Goal: Information Seeking & Learning: Learn about a topic

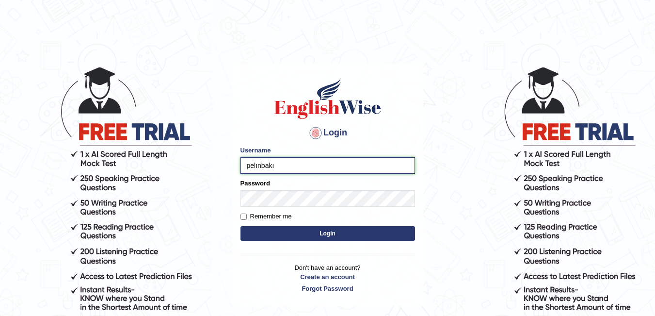
click at [300, 171] on input "pelınbakı" at bounding box center [327, 165] width 175 height 16
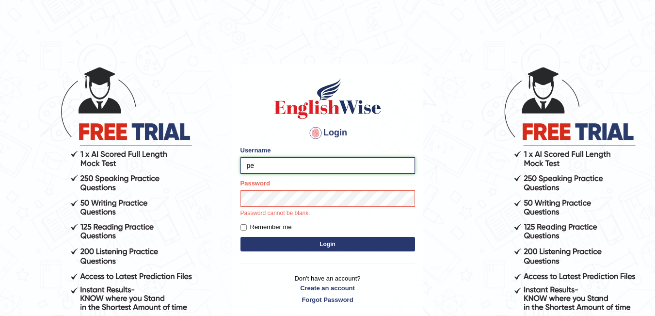
type input "p"
type input "pelinbaki"
click at [268, 225] on label "Remember me" at bounding box center [265, 227] width 51 height 10
click at [247, 225] on input "Remember me" at bounding box center [243, 227] width 6 height 6
checkbox input "true"
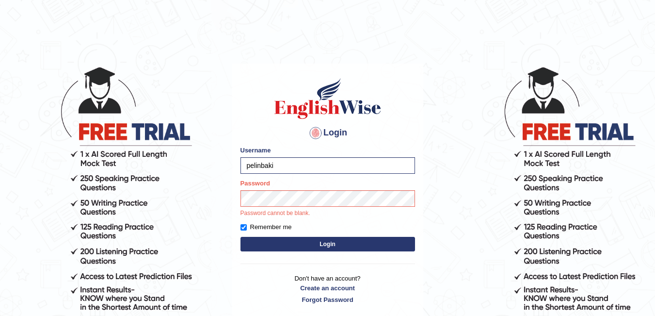
click at [279, 248] on div "Login Please fix the following errors: Username pelinbaki Password Password can…" at bounding box center [327, 191] width 191 height 254
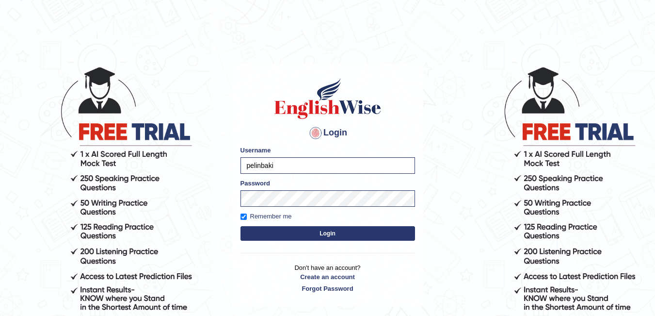
click at [286, 241] on form "Please fix the following errors: Username pelinbaki Password Remember me Login" at bounding box center [327, 193] width 175 height 97
click at [290, 234] on button "Login" at bounding box center [327, 233] width 175 height 15
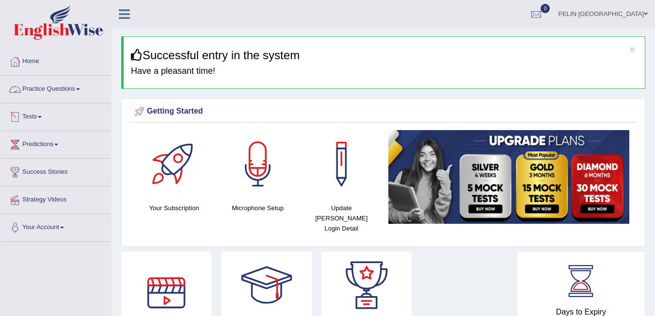
click at [80, 90] on span at bounding box center [78, 89] width 4 height 2
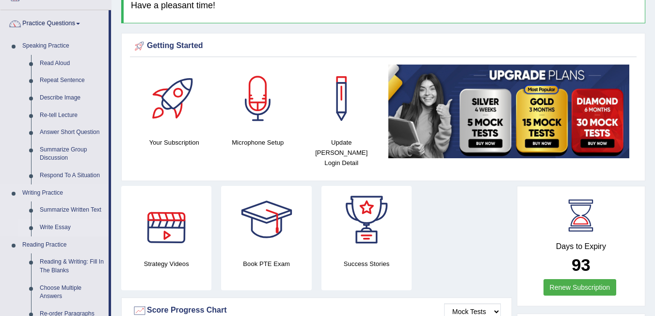
scroll to position [48, 0]
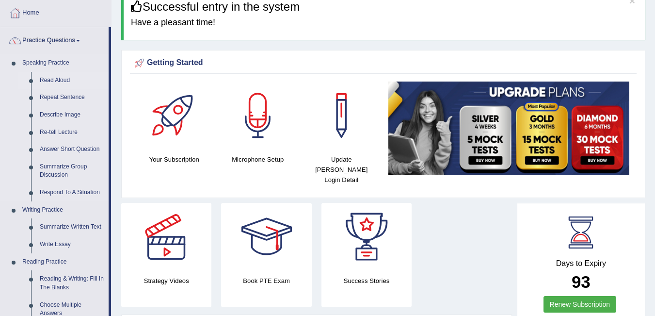
click at [68, 78] on link "Read Aloud" at bounding box center [71, 80] width 73 height 17
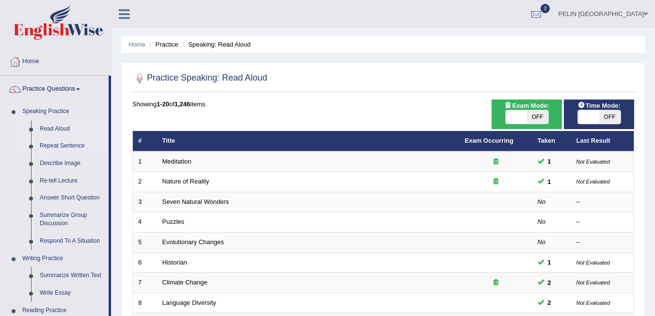
click at [63, 142] on link "Repeat Sentence" at bounding box center [71, 145] width 73 height 17
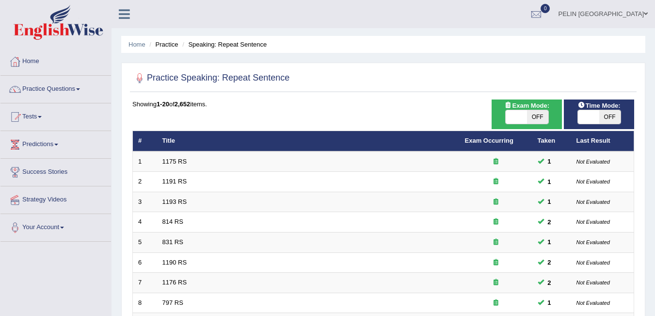
click at [542, 118] on span "OFF" at bounding box center [537, 117] width 21 height 14
checkbox input "true"
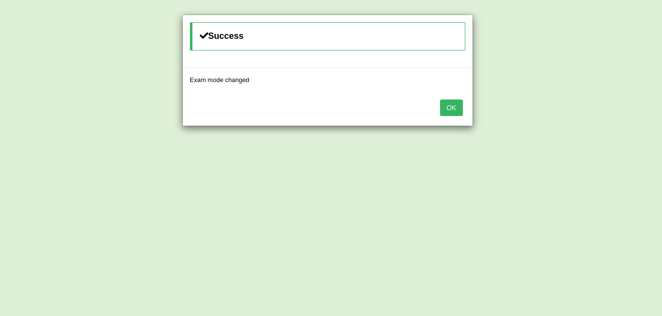
click at [461, 101] on button "OK" at bounding box center [451, 107] width 22 height 16
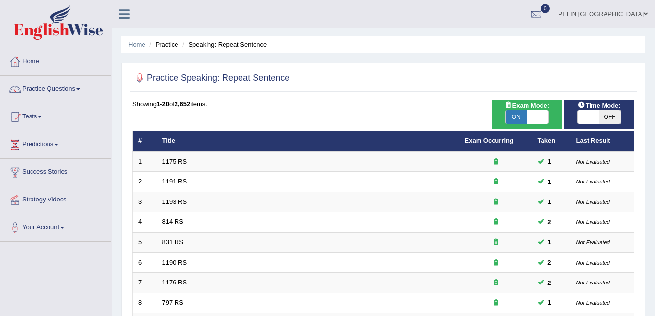
click at [613, 117] on span "OFF" at bounding box center [609, 117] width 21 height 14
checkbox input "true"
click at [612, 116] on span "OFF" at bounding box center [609, 117] width 21 height 14
checkbox input "true"
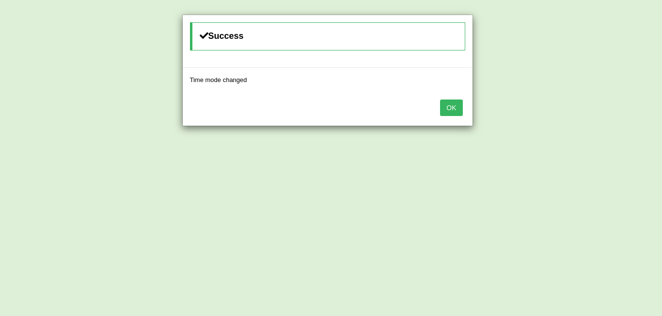
click at [462, 109] on button "OK" at bounding box center [451, 107] width 22 height 16
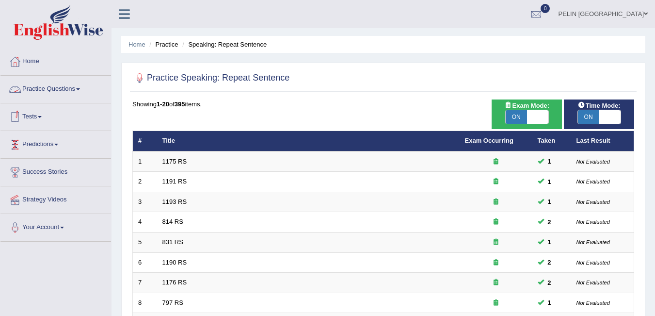
click at [70, 89] on link "Practice Questions" at bounding box center [55, 88] width 111 height 24
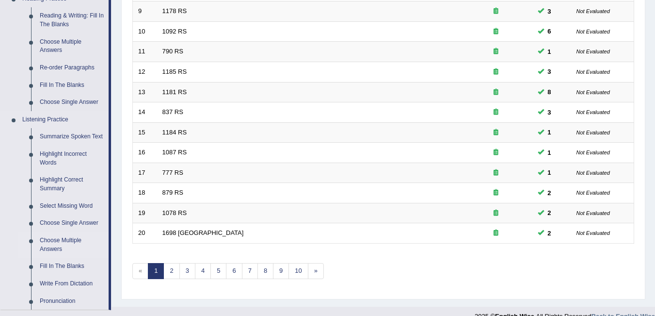
scroll to position [339, 0]
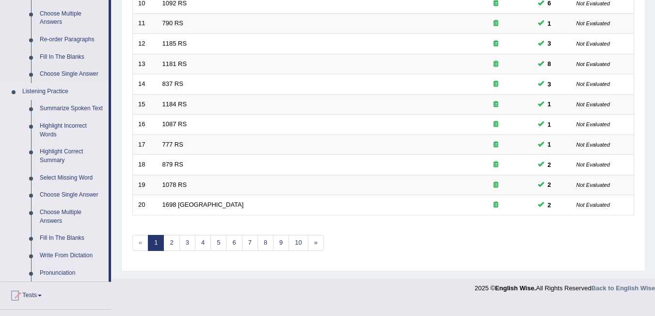
click at [75, 194] on link "Choose Single Answer" at bounding box center [71, 194] width 73 height 17
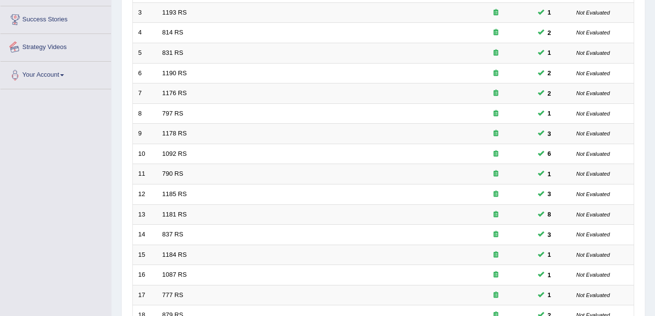
scroll to position [293, 0]
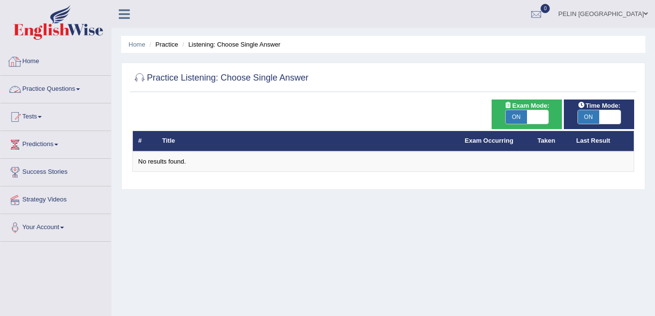
click at [83, 91] on link "Practice Questions" at bounding box center [55, 88] width 111 height 24
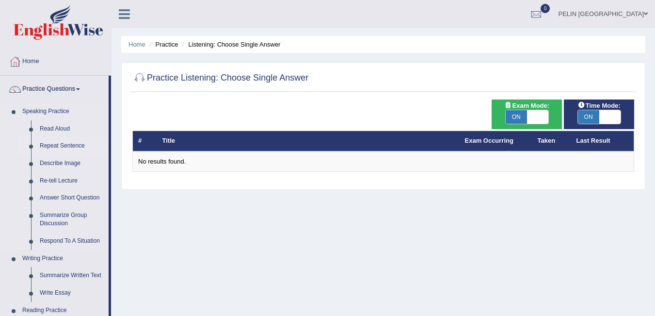
click at [65, 145] on link "Repeat Sentence" at bounding box center [71, 145] width 73 height 17
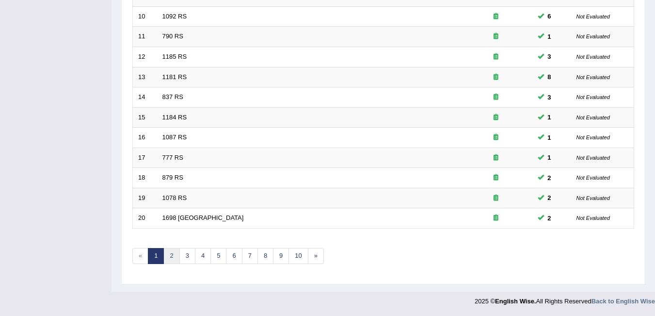
click at [176, 255] on link "2" at bounding box center [171, 256] width 16 height 16
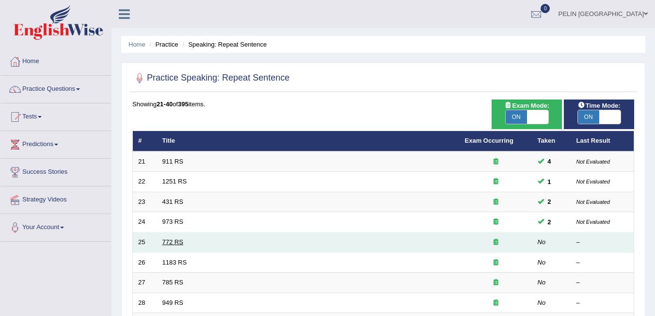
click at [175, 240] on link "772 RS" at bounding box center [172, 241] width 21 height 7
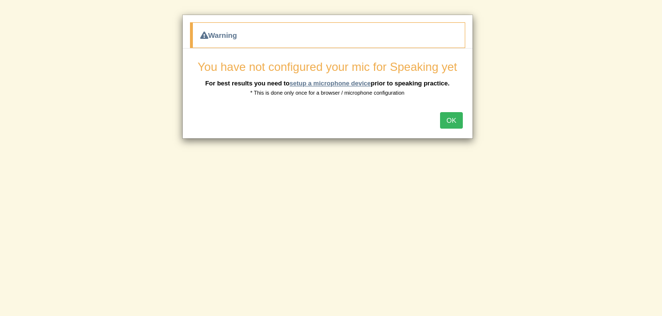
click at [362, 80] on link "setup a microphone device" at bounding box center [329, 83] width 81 height 7
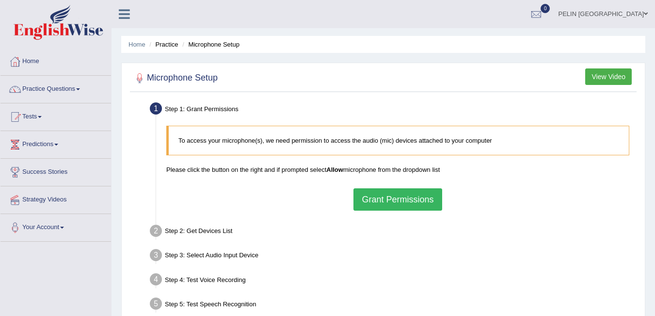
click at [383, 196] on button "Grant Permissions" at bounding box center [397, 199] width 88 height 22
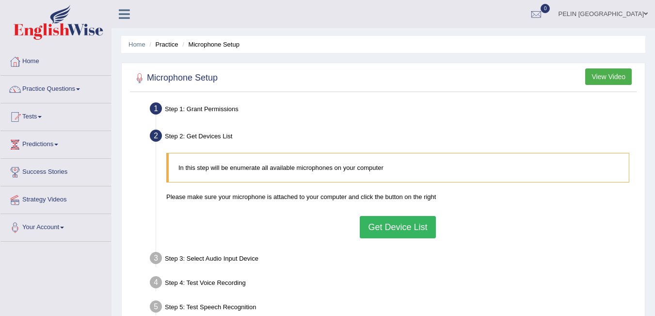
click at [405, 225] on button "Get Device List" at bounding box center [398, 227] width 76 height 22
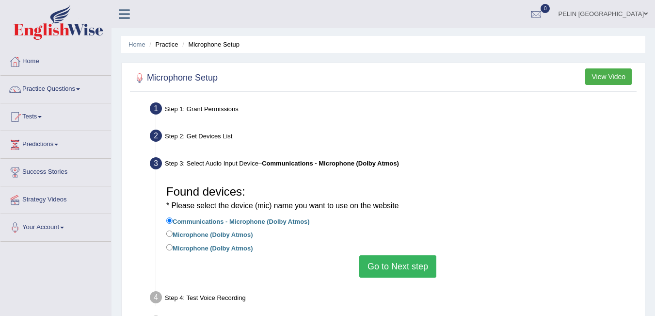
click at [403, 263] on button "Go to Next step" at bounding box center [397, 266] width 77 height 22
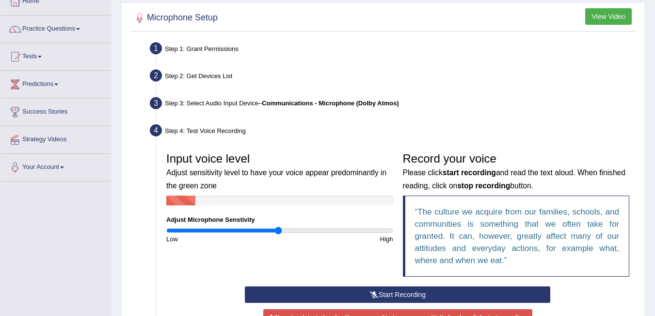
scroll to position [194, 0]
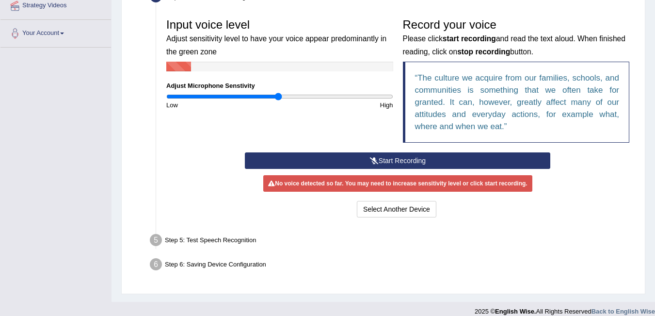
click at [436, 161] on button "Start Recording" at bounding box center [397, 160] width 305 height 16
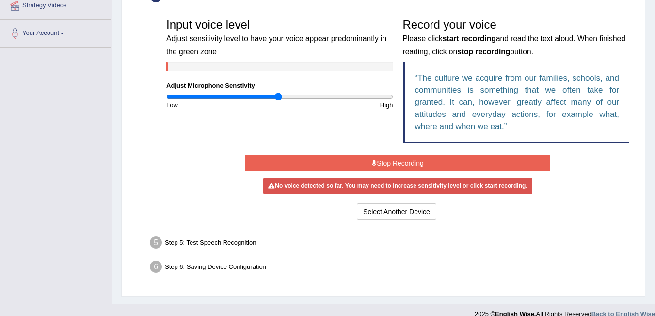
scroll to position [97, 0]
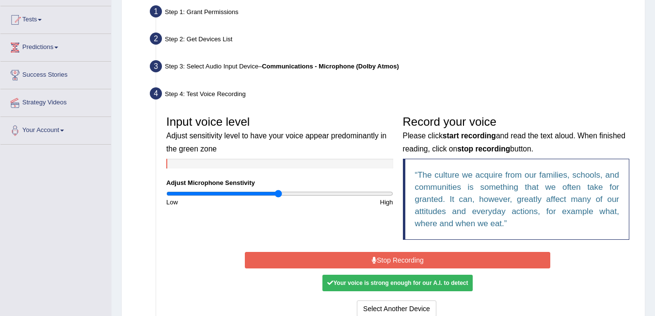
click at [441, 278] on div "Your voice is strong enough for our A.I. to detect" at bounding box center [397, 282] width 150 height 16
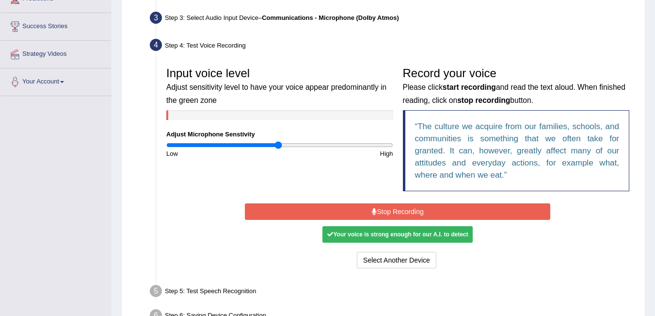
click at [421, 239] on div "Your voice is strong enough for our A.I. to detect" at bounding box center [397, 234] width 150 height 16
click at [424, 210] on button "Stop Recording" at bounding box center [397, 211] width 305 height 16
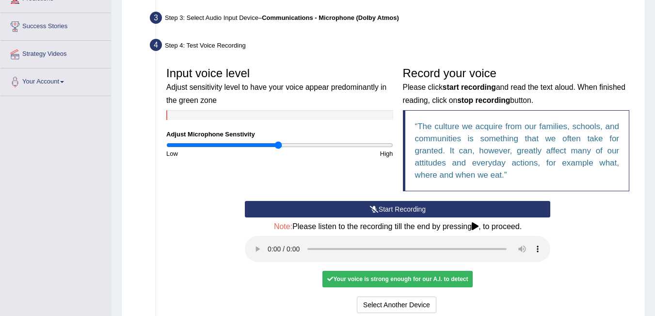
click at [427, 280] on div "Your voice is strong enough for our A.I. to detect" at bounding box center [397, 279] width 150 height 16
click at [416, 206] on button "Start Recording" at bounding box center [397, 209] width 305 height 16
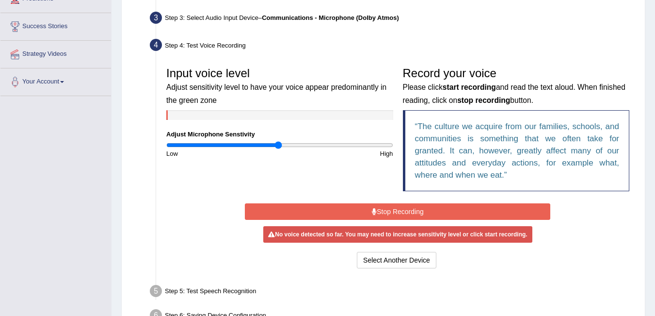
click at [416, 206] on button "Stop Recording" at bounding box center [397, 211] width 305 height 16
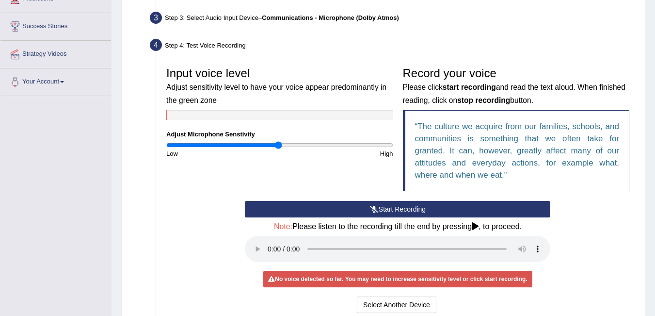
click at [429, 205] on button "Start Recording" at bounding box center [397, 209] width 305 height 16
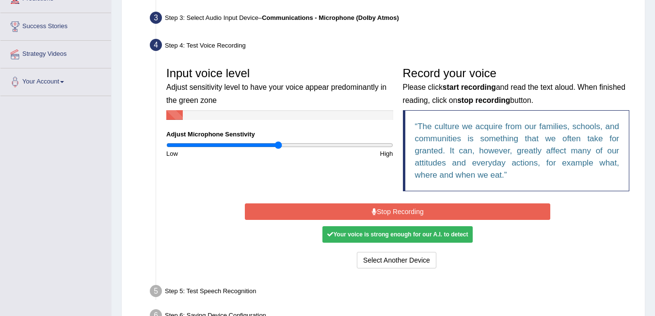
click at [450, 211] on button "Stop Recording" at bounding box center [397, 211] width 305 height 16
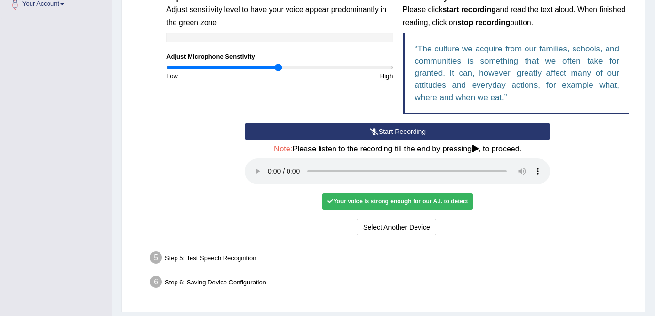
scroll to position [251, 0]
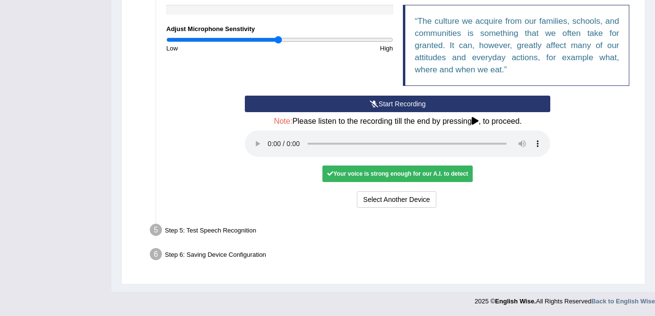
click at [398, 174] on div "Your voice is strong enough for our A.I. to detect" at bounding box center [397, 173] width 150 height 16
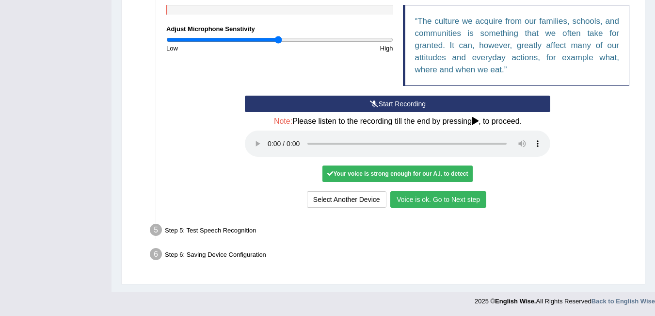
click at [446, 196] on button "Voice is ok. Go to Next step" at bounding box center [438, 199] width 96 height 16
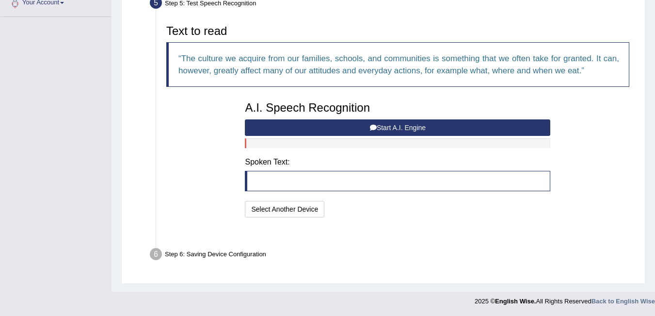
scroll to position [201, 0]
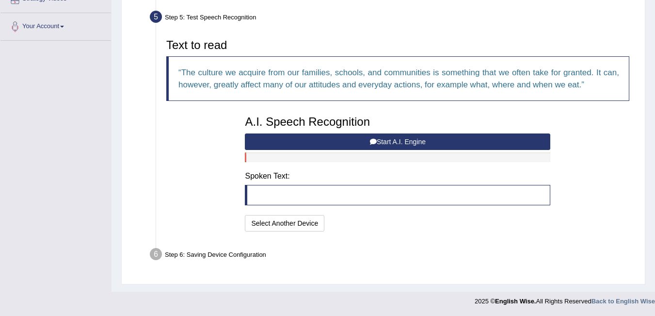
click at [452, 137] on button "Start A.I. Engine" at bounding box center [397, 141] width 305 height 16
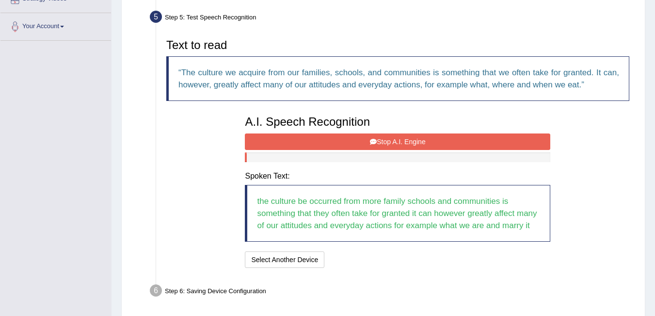
click at [427, 127] on h3 "A.I. Speech Recognition" at bounding box center [397, 121] width 305 height 13
click at [423, 139] on button "Stop A.I. Engine" at bounding box center [397, 141] width 305 height 16
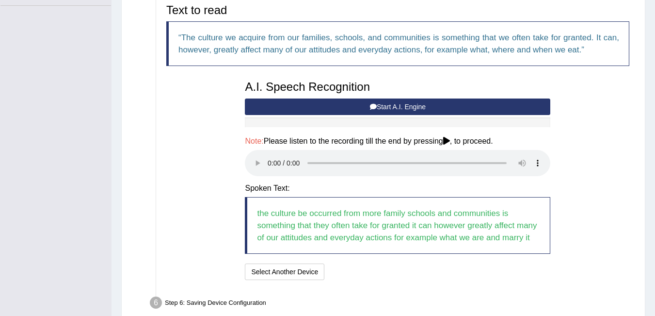
scroll to position [284, 0]
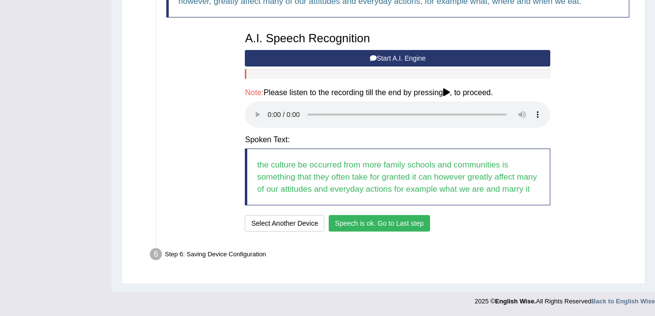
click at [389, 222] on button "Speech is ok. Go to Last step" at bounding box center [379, 223] width 101 height 16
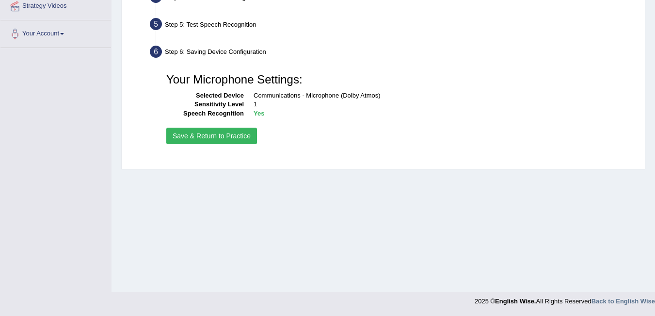
click at [243, 139] on button "Save & Return to Practice" at bounding box center [211, 135] width 91 height 16
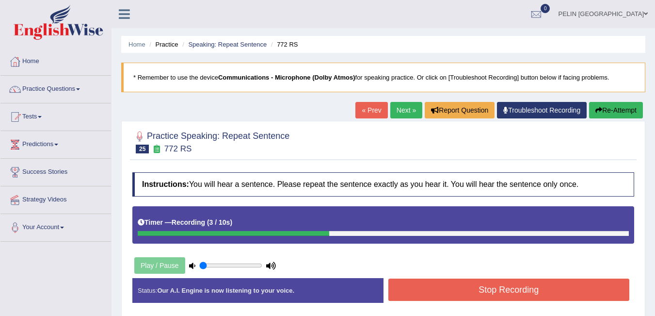
click at [498, 286] on button "Stop Recording" at bounding box center [508, 289] width 241 height 22
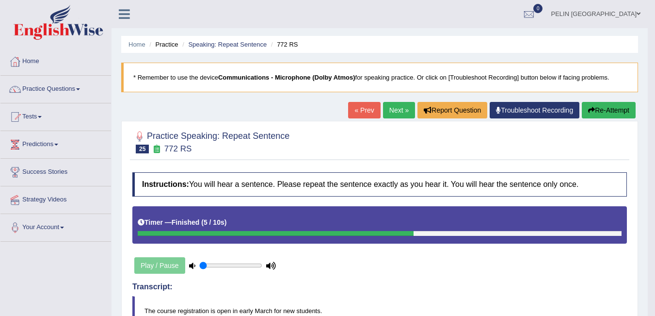
click at [360, 110] on link "« Prev" at bounding box center [364, 110] width 32 height 16
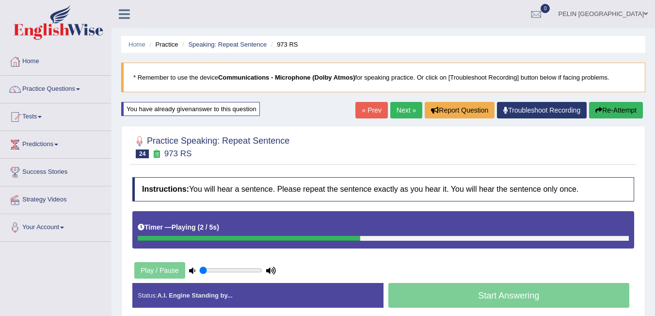
click at [414, 105] on link "Next »" at bounding box center [406, 110] width 32 height 16
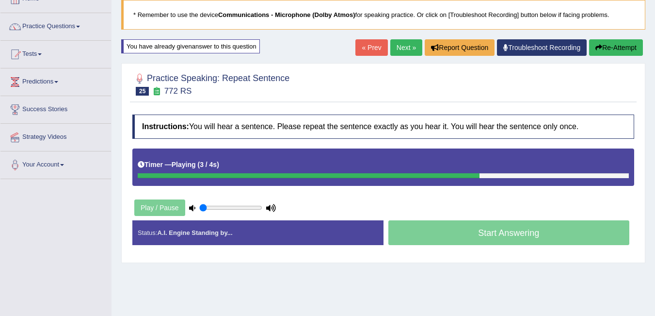
scroll to position [193, 0]
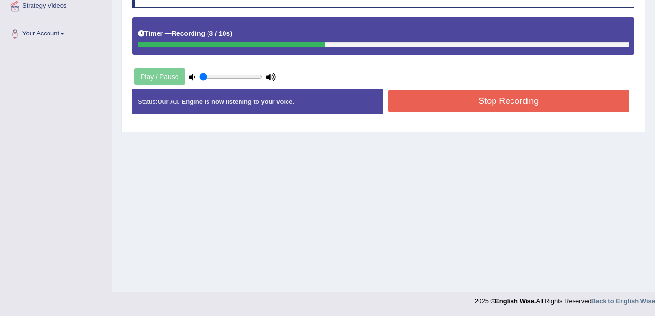
click at [476, 98] on button "Stop Recording" at bounding box center [508, 101] width 241 height 22
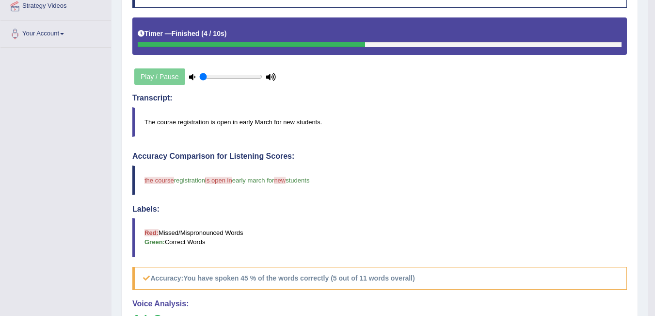
click at [155, 178] on span "the course" at bounding box center [159, 179] width 30 height 7
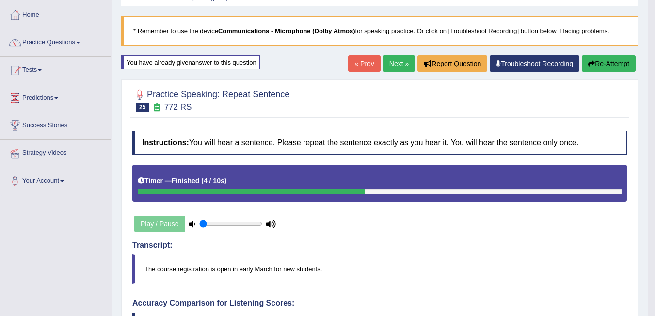
scroll to position [0, 0]
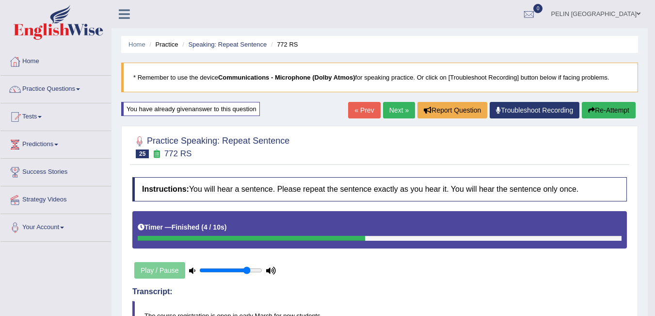
type input "0.8"
click at [247, 268] on input "range" at bounding box center [230, 270] width 63 height 8
click at [400, 104] on link "Next »" at bounding box center [399, 110] width 32 height 16
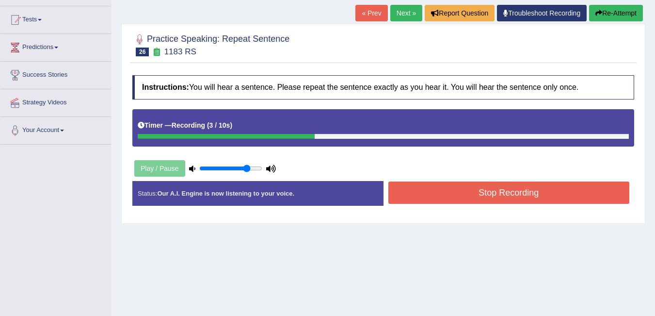
click at [466, 193] on button "Stop Recording" at bounding box center [508, 192] width 241 height 22
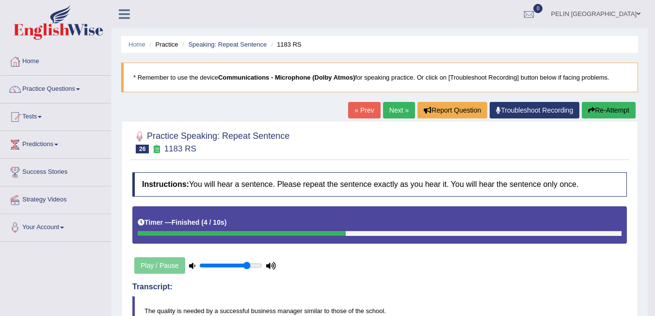
click at [394, 113] on link "Next »" at bounding box center [399, 110] width 32 height 16
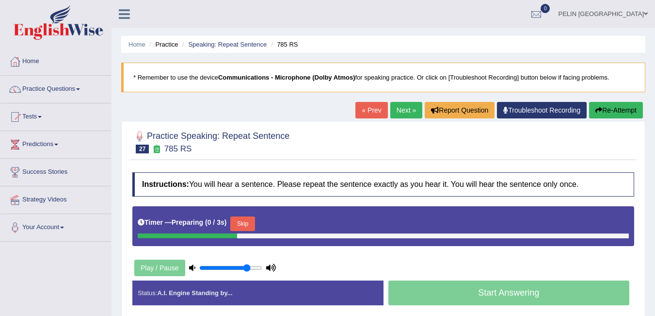
scroll to position [48, 0]
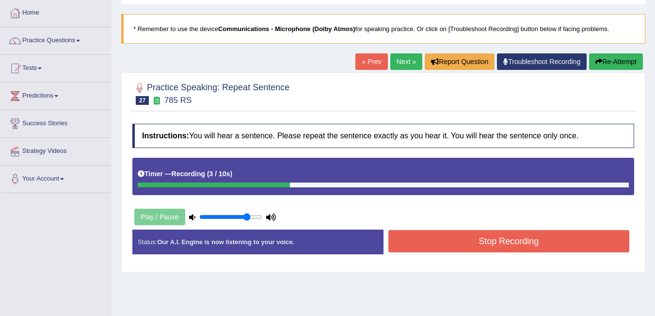
click at [468, 236] on button "Stop Recording" at bounding box center [508, 241] width 241 height 22
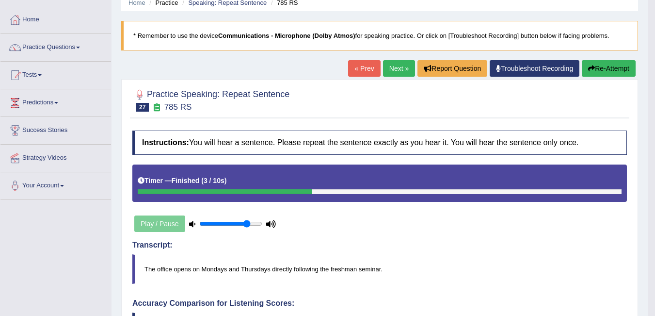
scroll to position [0, 0]
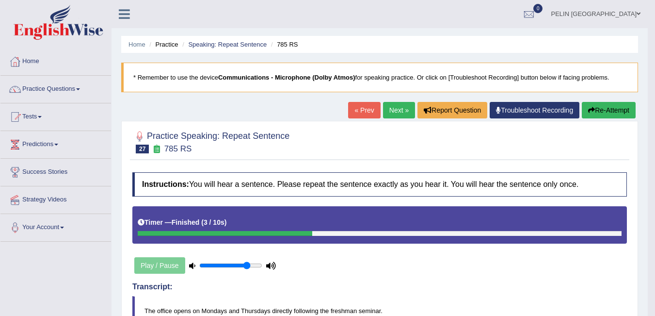
click at [613, 113] on button "Re-Attempt" at bounding box center [609, 110] width 54 height 16
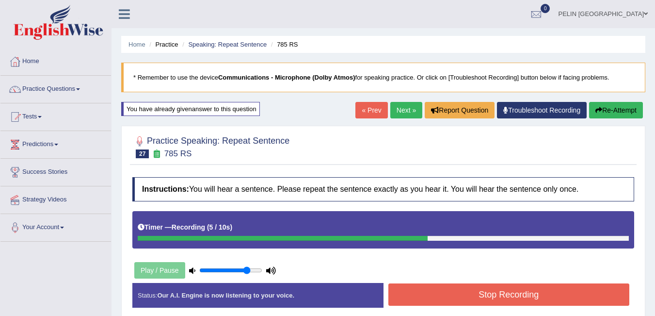
click at [545, 294] on button "Stop Recording" at bounding box center [508, 294] width 241 height 22
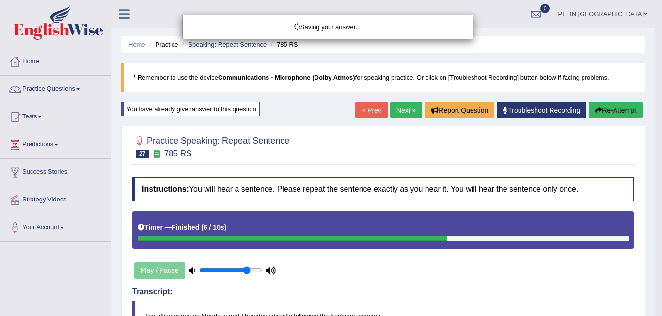
click at [406, 160] on div "Saving your answer..." at bounding box center [331, 158] width 662 height 316
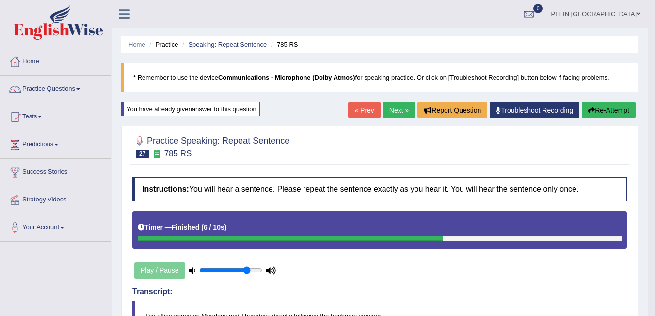
click at [613, 106] on button "Re-Attempt" at bounding box center [609, 110] width 54 height 16
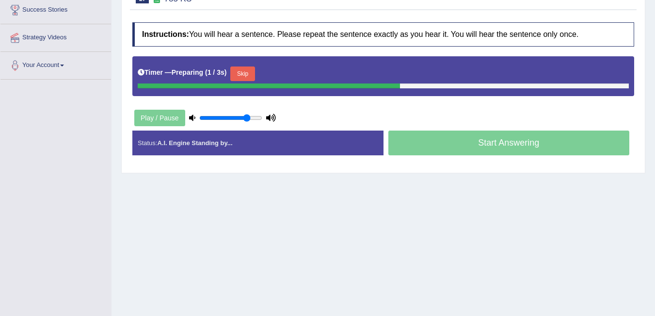
scroll to position [145, 0]
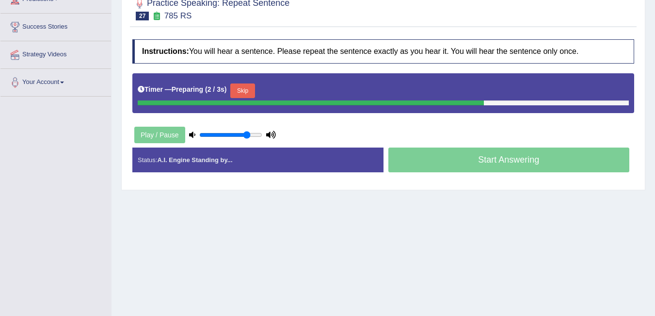
click at [246, 85] on button "Skip" at bounding box center [242, 90] width 24 height 15
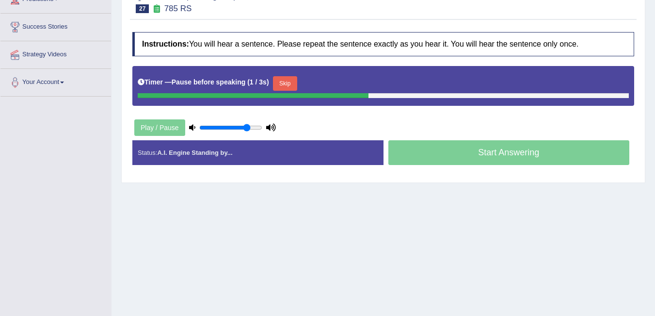
click at [295, 80] on button "Skip" at bounding box center [285, 83] width 24 height 15
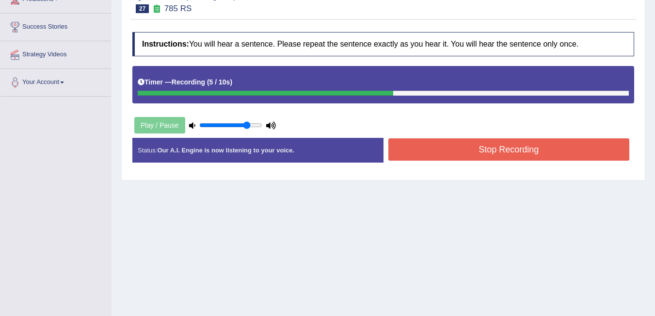
click at [504, 146] on button "Stop Recording" at bounding box center [508, 149] width 241 height 22
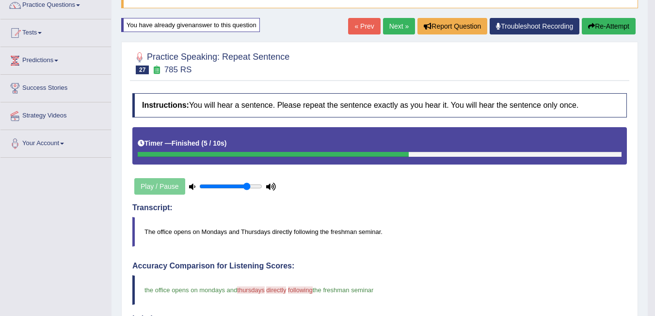
scroll to position [46, 0]
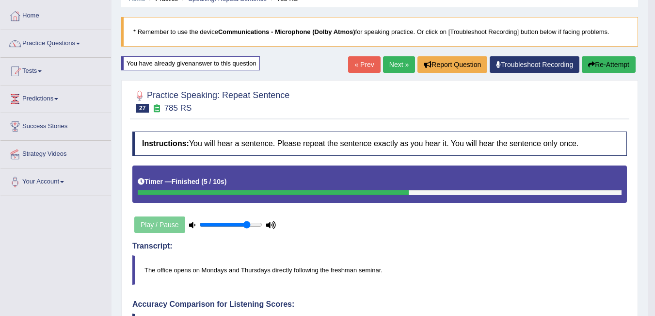
click at [403, 64] on link "Next »" at bounding box center [399, 64] width 32 height 16
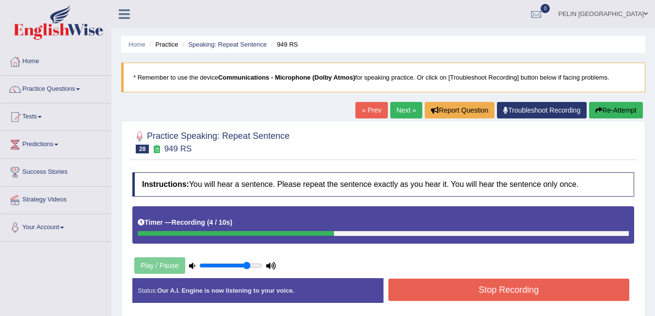
click at [561, 291] on button "Stop Recording" at bounding box center [508, 289] width 241 height 22
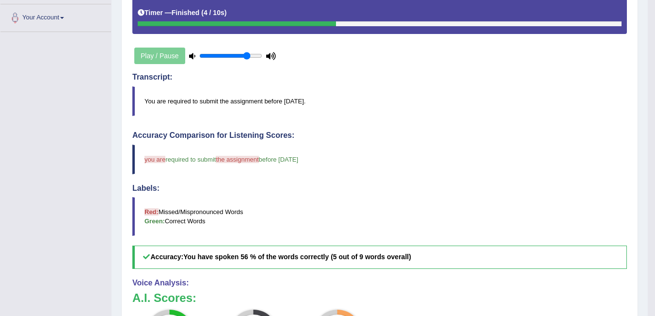
scroll to position [186, 0]
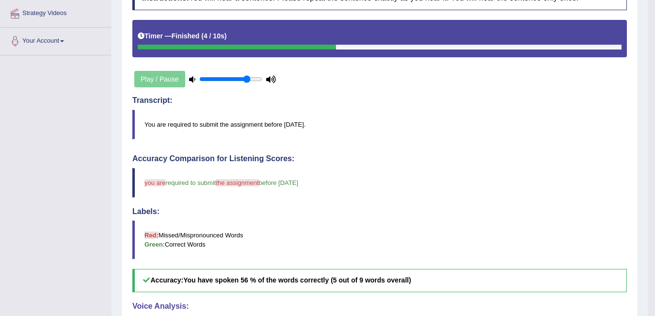
click at [244, 179] on span "the assignment" at bounding box center [237, 182] width 43 height 7
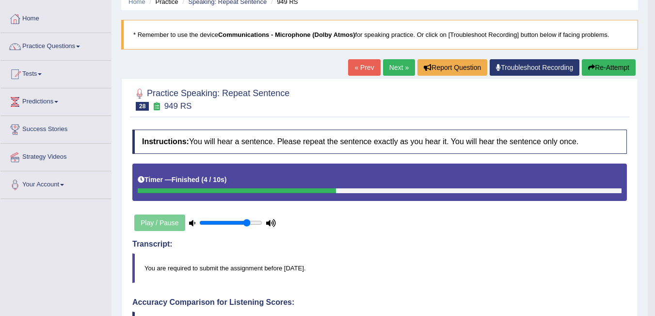
scroll to position [41, 0]
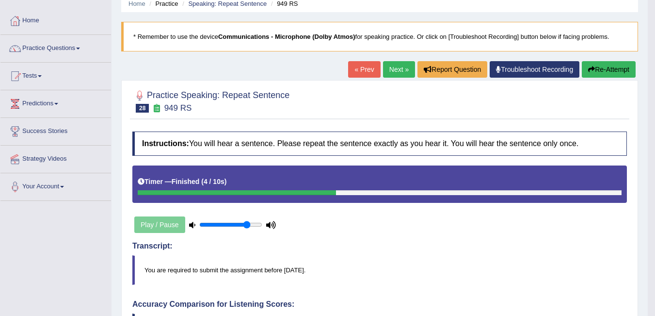
click at [608, 73] on button "Re-Attempt" at bounding box center [609, 69] width 54 height 16
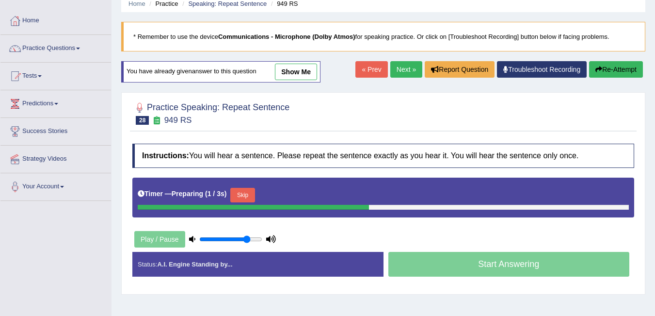
click at [244, 190] on button "Skip" at bounding box center [242, 195] width 24 height 15
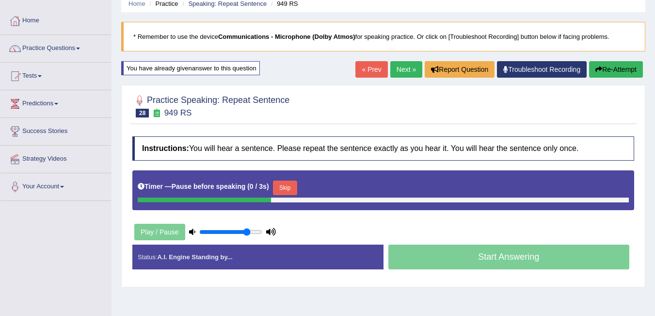
click at [275, 185] on div "Timer — Pause before speaking ( 0 / 3s ) Skip" at bounding box center [383, 187] width 491 height 19
click at [282, 185] on button "Skip" at bounding box center [285, 187] width 24 height 15
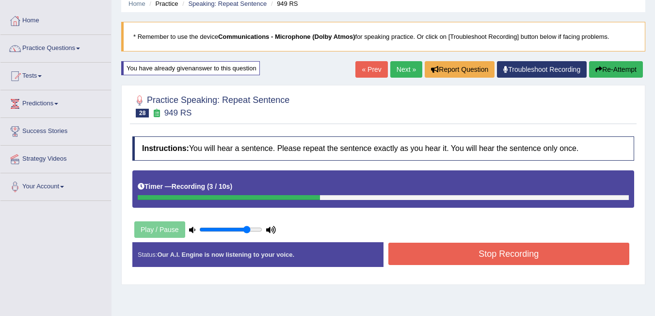
click at [497, 248] on button "Stop Recording" at bounding box center [508, 253] width 241 height 22
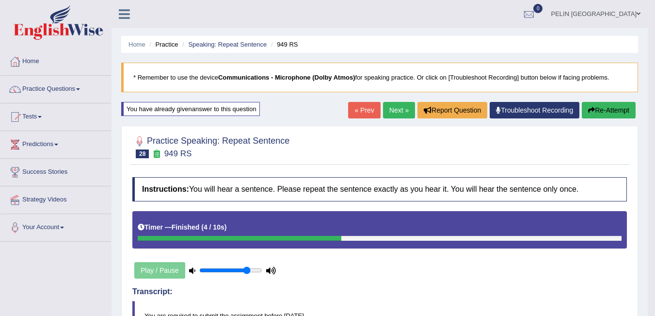
click at [396, 106] on link "Next »" at bounding box center [399, 110] width 32 height 16
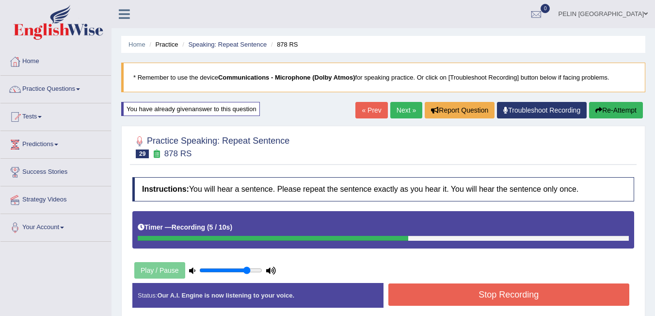
click at [576, 289] on button "Stop Recording" at bounding box center [508, 294] width 241 height 22
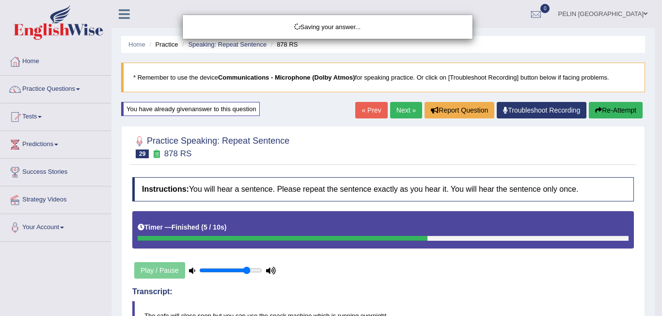
click at [491, 248] on div "Saving your answer..." at bounding box center [331, 158] width 662 height 316
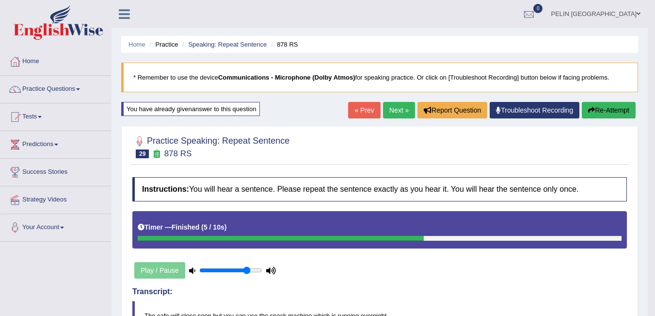
click at [612, 104] on button "Re-Attempt" at bounding box center [609, 110] width 54 height 16
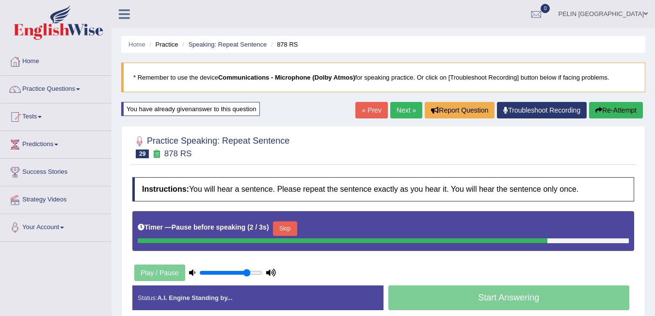
click at [296, 226] on button "Skip" at bounding box center [285, 228] width 24 height 15
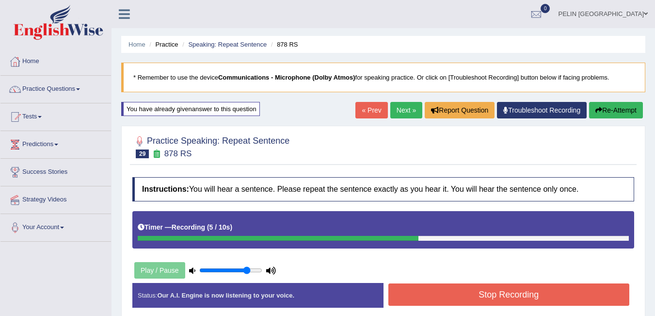
click at [505, 290] on button "Stop Recording" at bounding box center [508, 294] width 241 height 22
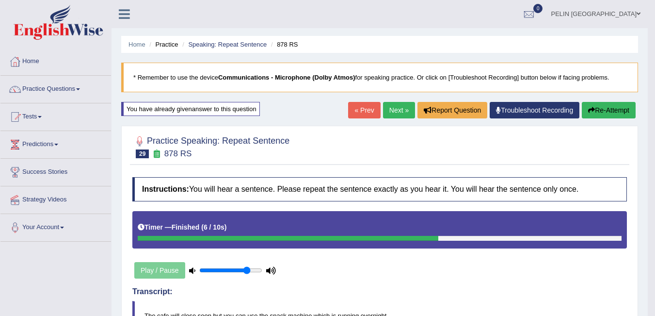
click at [612, 114] on button "Re-Attempt" at bounding box center [609, 110] width 54 height 16
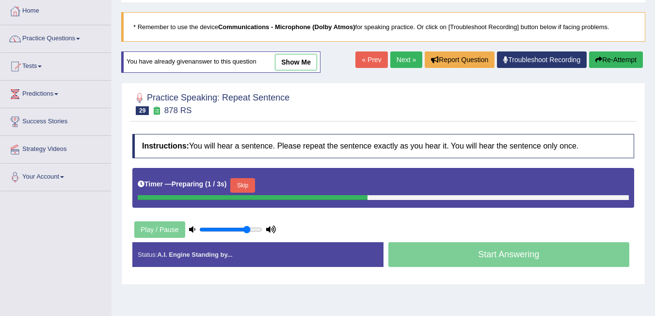
scroll to position [48, 0]
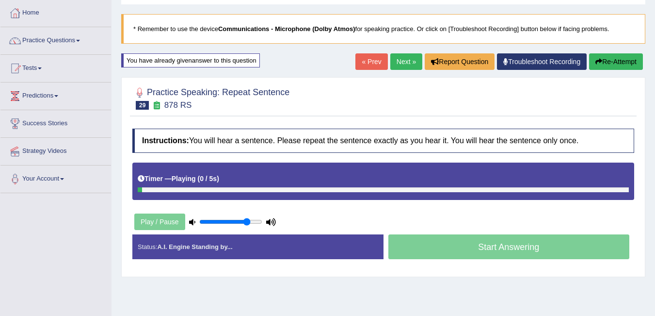
click at [245, 185] on div "Timer — Playing ( 0 / 5s ) Skip" at bounding box center [383, 178] width 491 height 17
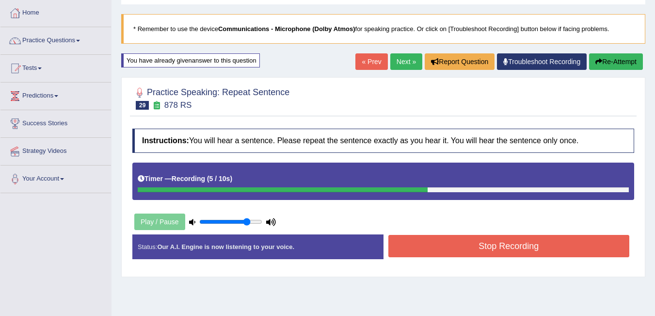
click at [504, 246] on button "Stop Recording" at bounding box center [508, 246] width 241 height 22
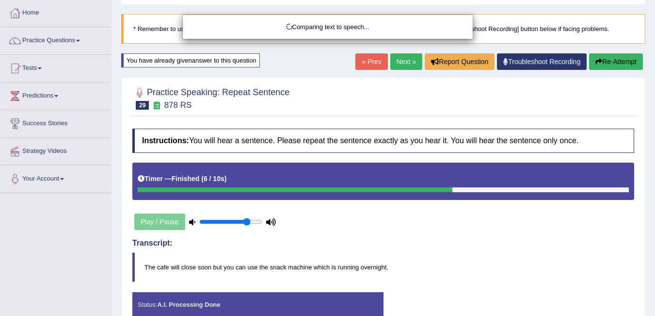
click at [496, 228] on div "Comparing text to speech..." at bounding box center [327, 158] width 655 height 316
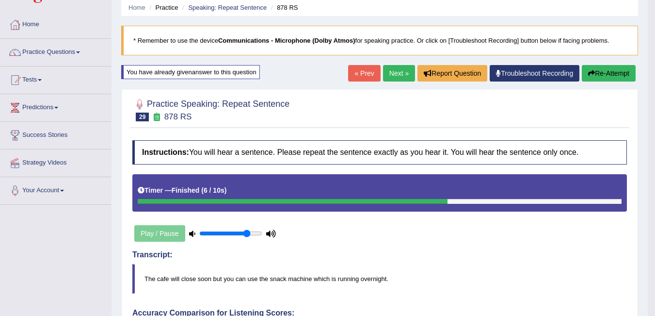
scroll to position [0, 0]
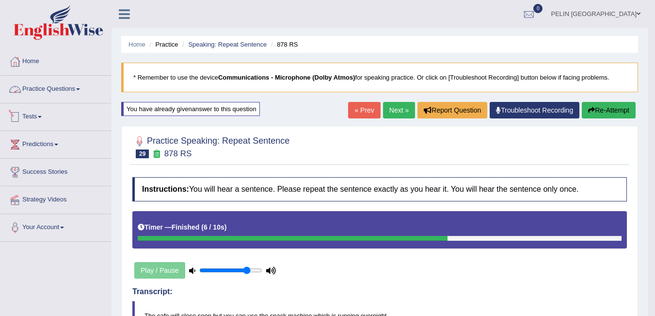
click at [75, 89] on link "Practice Questions" at bounding box center [55, 88] width 111 height 24
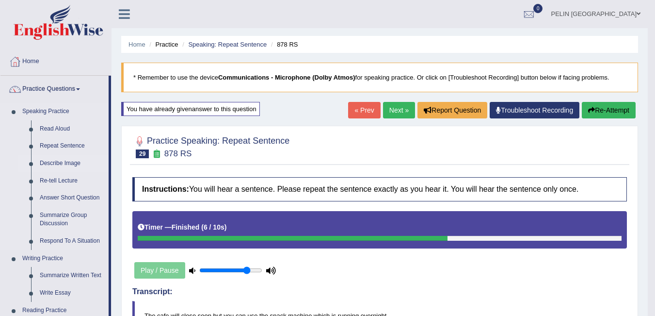
click at [63, 159] on link "Describe Image" at bounding box center [71, 163] width 73 height 17
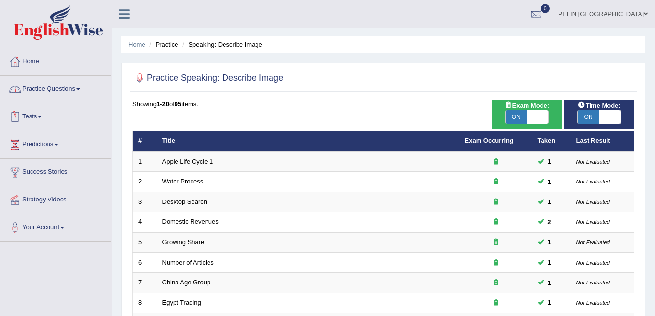
click at [73, 92] on link "Practice Questions" at bounding box center [55, 88] width 111 height 24
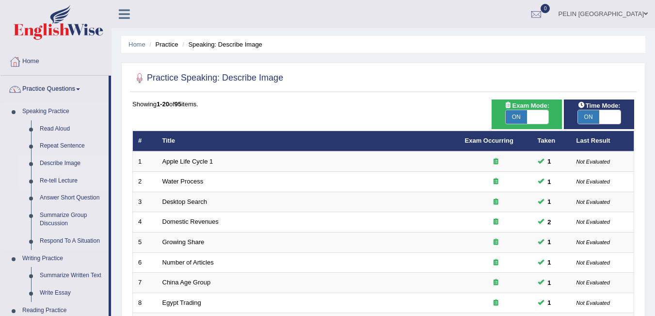
click at [64, 181] on link "Re-tell Lecture" at bounding box center [71, 180] width 73 height 17
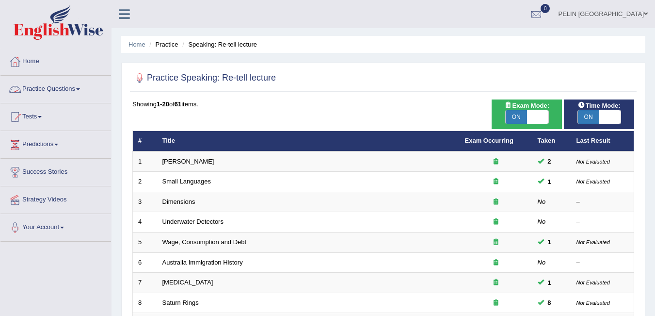
click at [75, 95] on link "Practice Questions" at bounding box center [55, 88] width 111 height 24
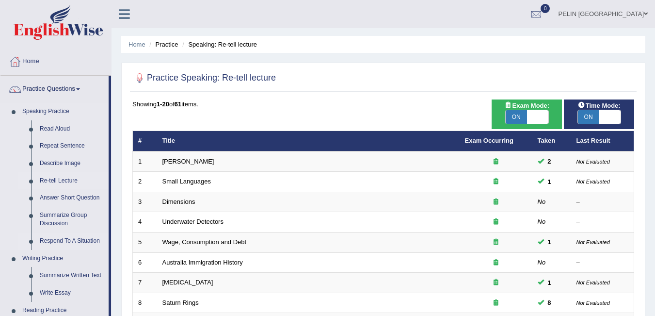
click at [72, 238] on link "Respond To A Situation" at bounding box center [71, 240] width 73 height 17
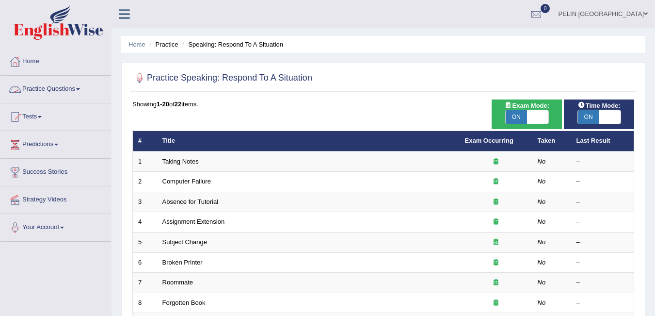
click at [54, 87] on link "Practice Questions" at bounding box center [55, 88] width 111 height 24
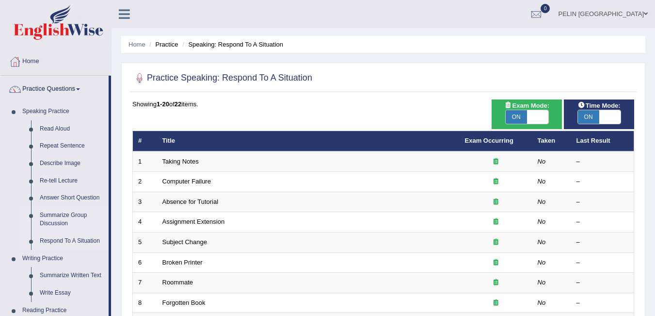
click at [65, 220] on link "Summarize Group Discussion" at bounding box center [71, 220] width 73 height 26
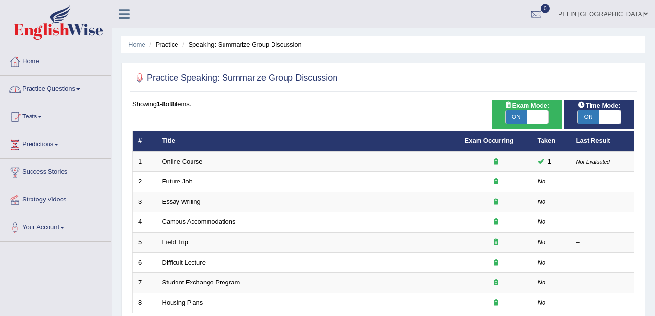
click at [76, 89] on link "Practice Questions" at bounding box center [55, 88] width 111 height 24
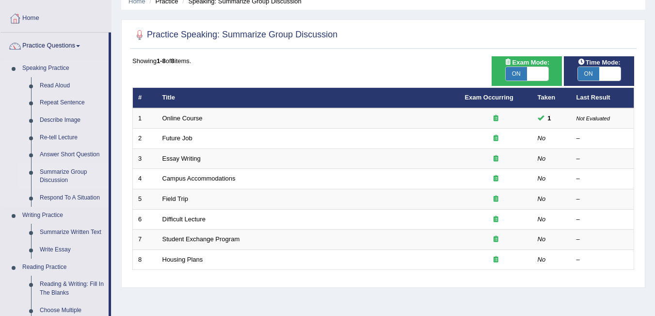
scroll to position [194, 0]
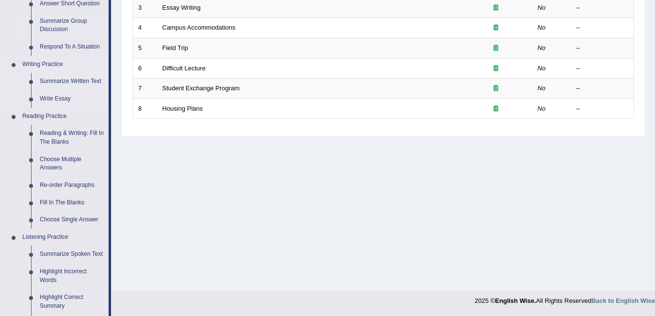
click at [53, 80] on link "Summarize Written Text" at bounding box center [71, 81] width 73 height 17
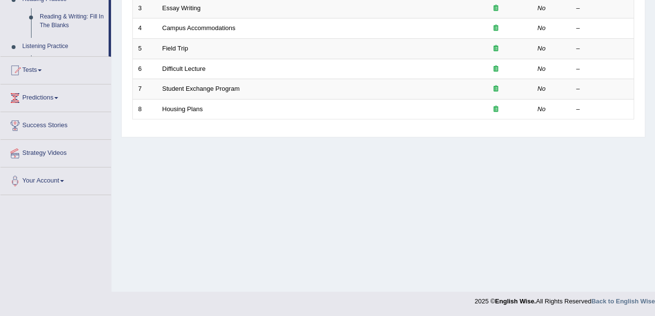
scroll to position [131, 0]
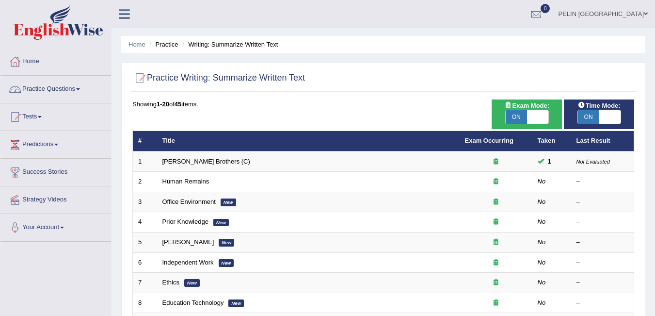
click at [69, 84] on link "Practice Questions" at bounding box center [55, 88] width 111 height 24
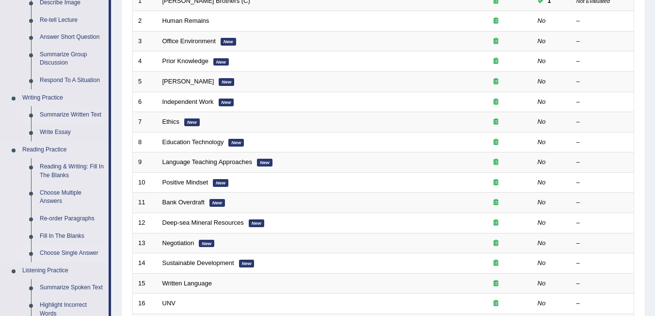
scroll to position [145, 0]
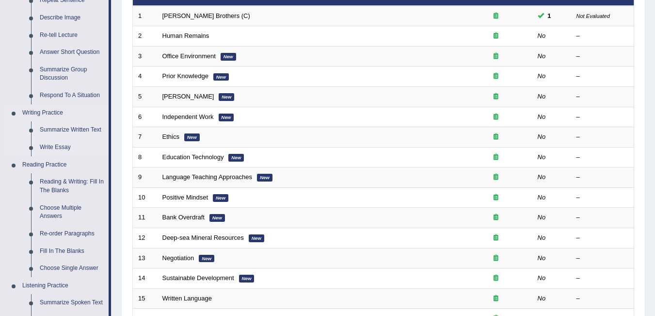
click at [61, 146] on link "Write Essay" at bounding box center [71, 147] width 73 height 17
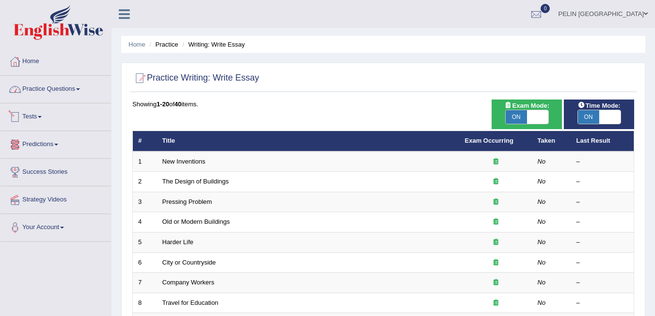
click at [60, 85] on link "Practice Questions" at bounding box center [55, 88] width 111 height 24
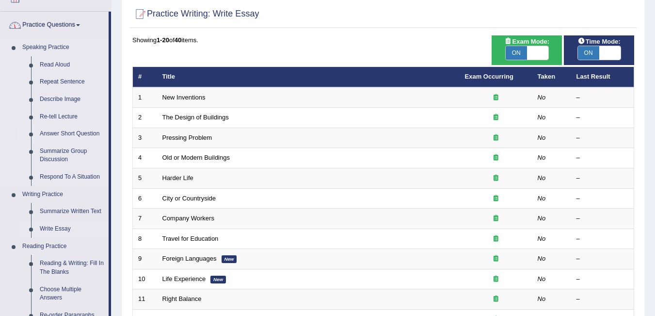
scroll to position [145, 0]
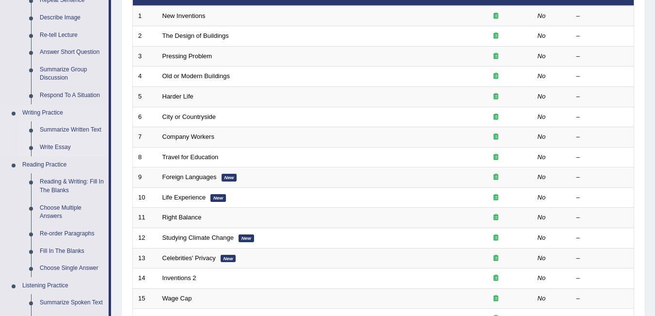
click at [58, 129] on link "Summarize Written Text" at bounding box center [71, 129] width 73 height 17
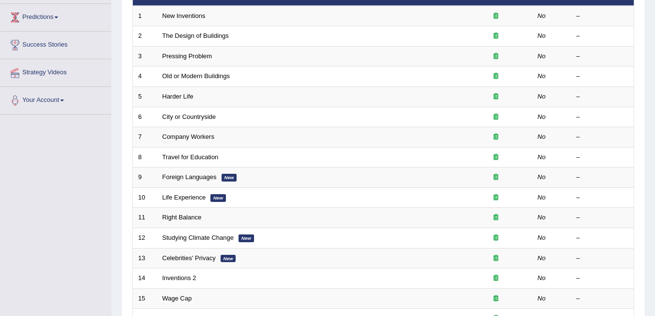
scroll to position [144, 0]
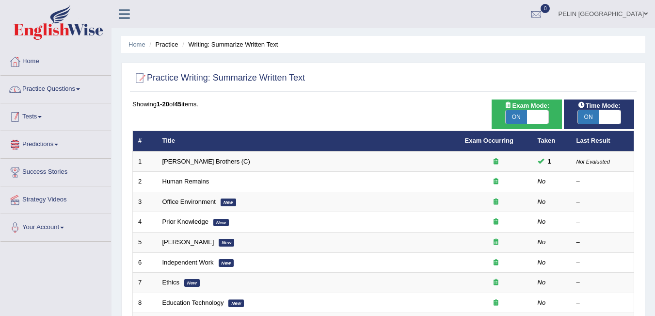
click at [73, 94] on link "Practice Questions" at bounding box center [55, 88] width 111 height 24
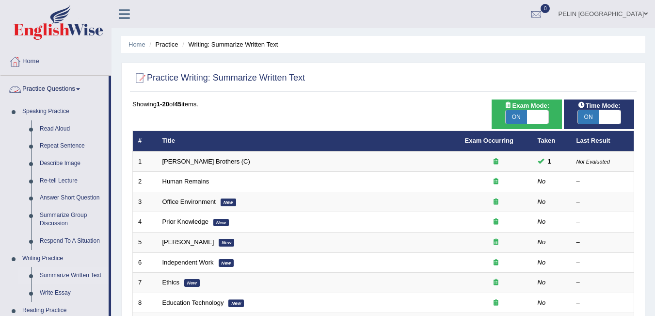
scroll to position [194, 0]
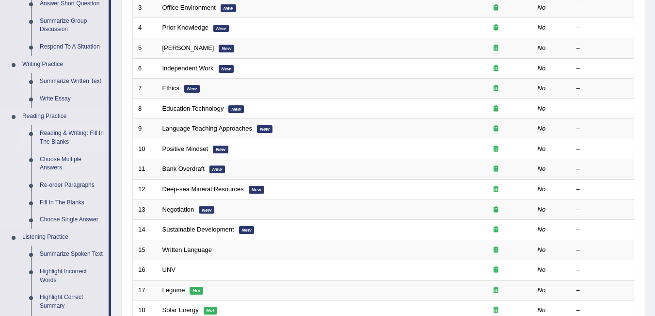
click at [53, 136] on link "Reading & Writing: Fill In The Blanks" at bounding box center [71, 138] width 73 height 26
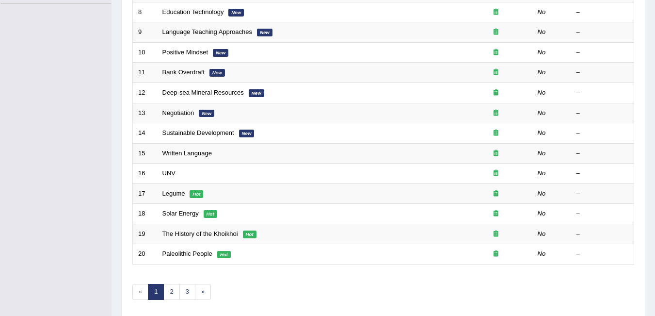
scroll to position [326, 0]
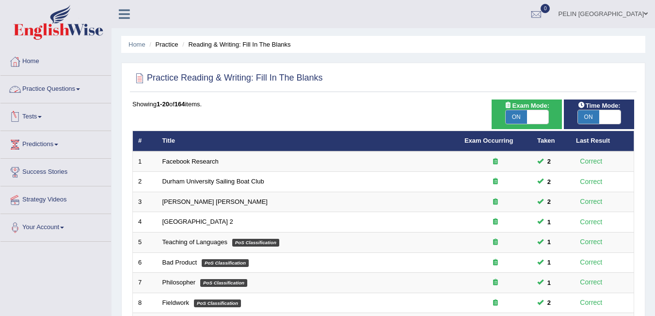
click at [64, 87] on link "Practice Questions" at bounding box center [55, 88] width 111 height 24
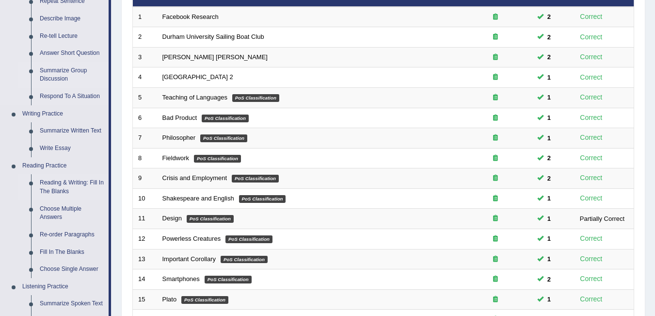
scroll to position [145, 0]
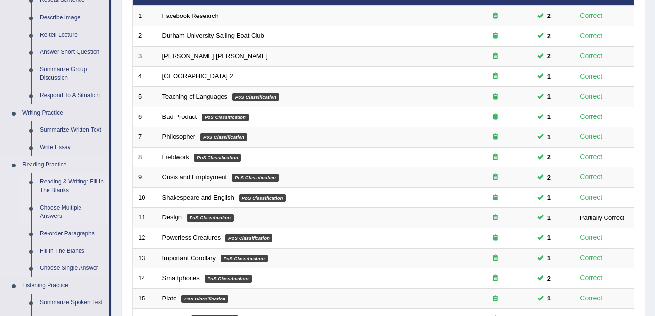
click at [63, 205] on link "Choose Multiple Answers" at bounding box center [71, 212] width 73 height 26
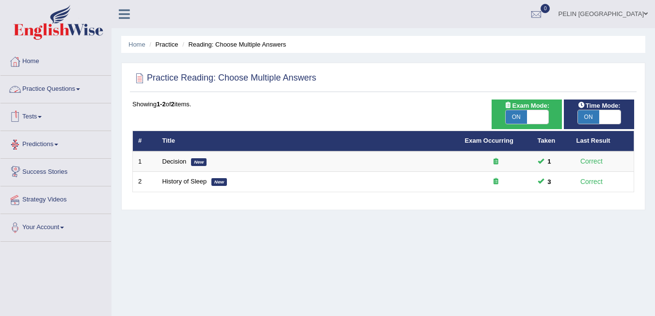
click at [50, 89] on link "Practice Questions" at bounding box center [55, 88] width 111 height 24
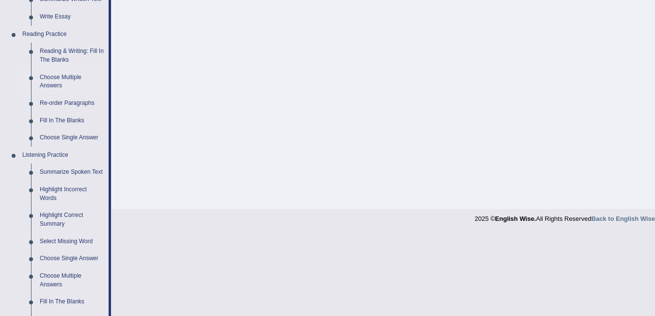
scroll to position [242, 0]
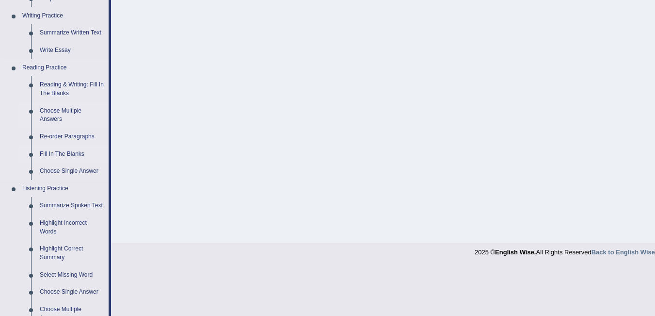
click at [70, 151] on link "Fill In The Blanks" at bounding box center [71, 153] width 73 height 17
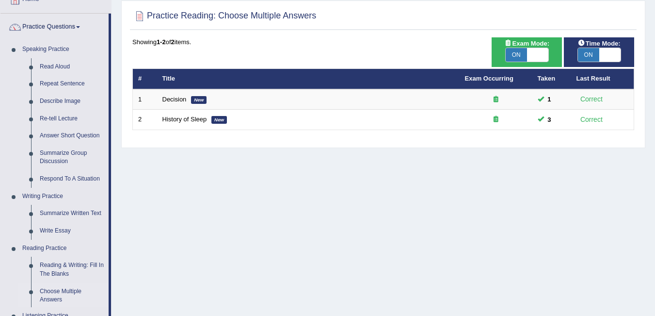
scroll to position [0, 0]
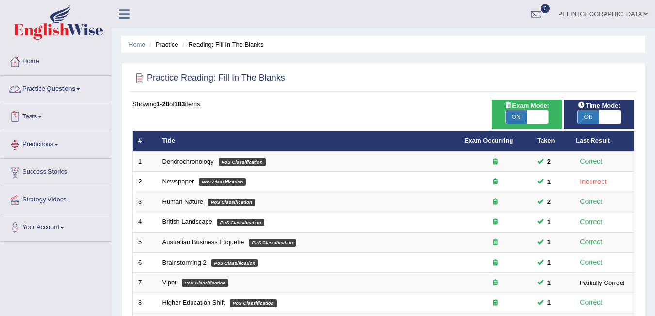
click at [70, 89] on link "Practice Questions" at bounding box center [55, 88] width 111 height 24
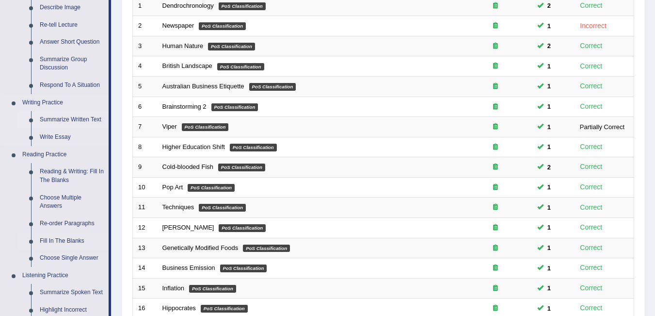
scroll to position [194, 0]
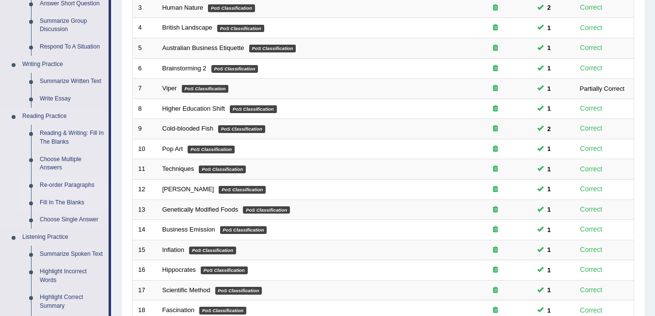
click at [60, 178] on link "Re-order Paragraphs" at bounding box center [71, 184] width 73 height 17
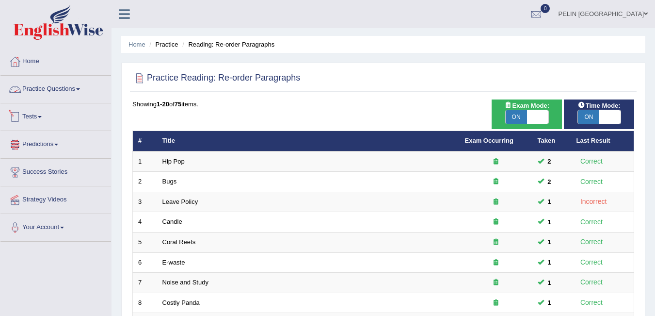
click at [63, 84] on link "Practice Questions" at bounding box center [55, 88] width 111 height 24
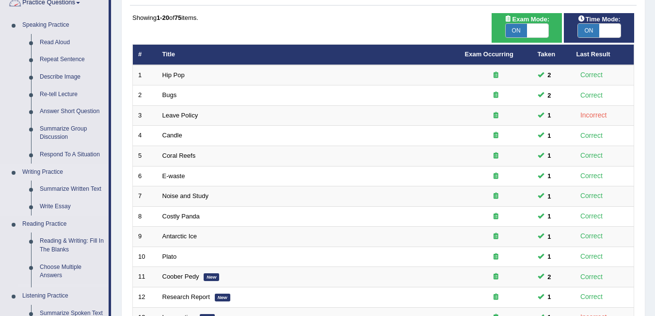
scroll to position [242, 0]
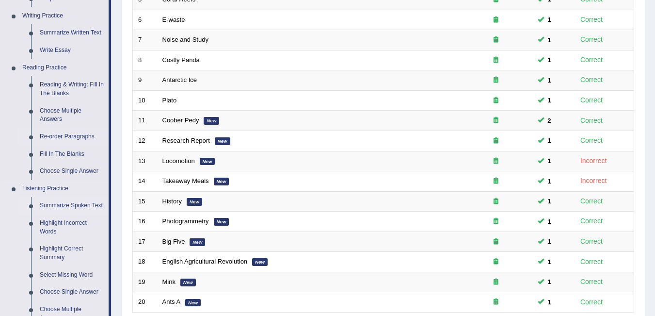
click at [64, 204] on link "Summarize Spoken Text" at bounding box center [71, 205] width 73 height 17
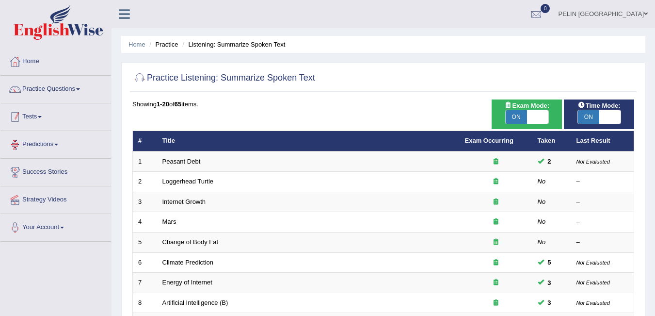
click at [62, 86] on link "Practice Questions" at bounding box center [55, 88] width 111 height 24
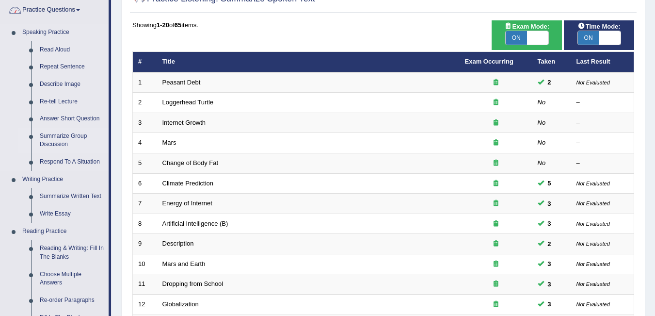
scroll to position [194, 0]
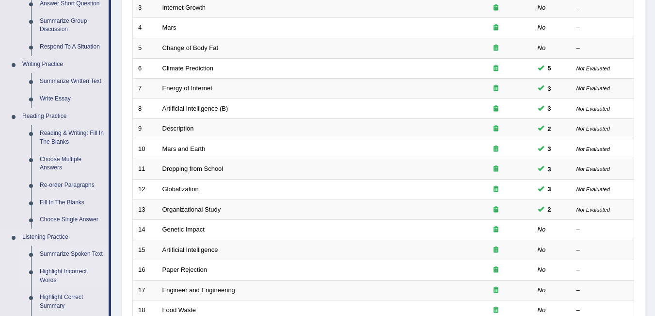
click at [66, 271] on link "Highlight Incorrect Words" at bounding box center [71, 276] width 73 height 26
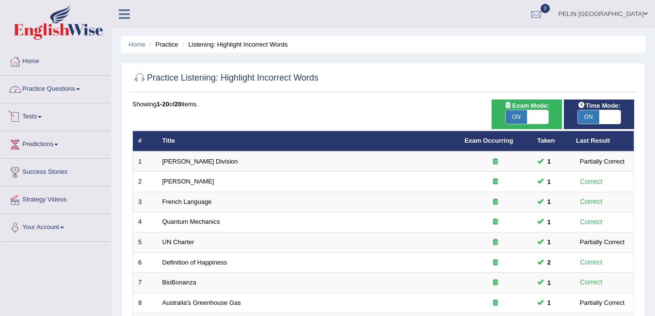
click at [72, 90] on link "Practice Questions" at bounding box center [55, 88] width 111 height 24
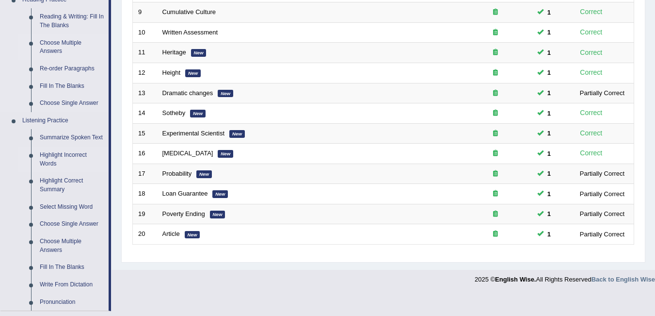
scroll to position [388, 0]
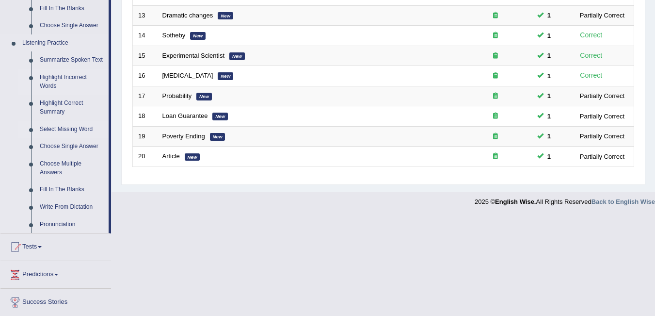
click at [57, 133] on link "Select Missing Word" at bounding box center [71, 129] width 73 height 17
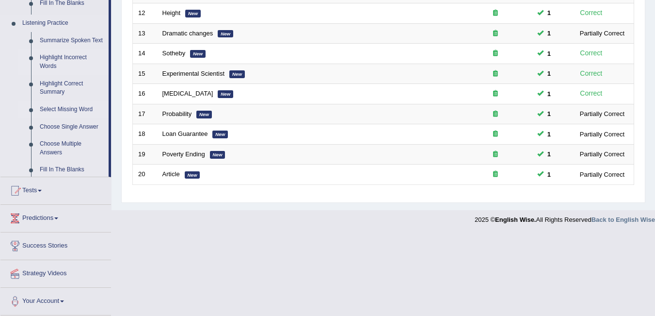
scroll to position [288, 0]
